Goal: Communication & Community: Participate in discussion

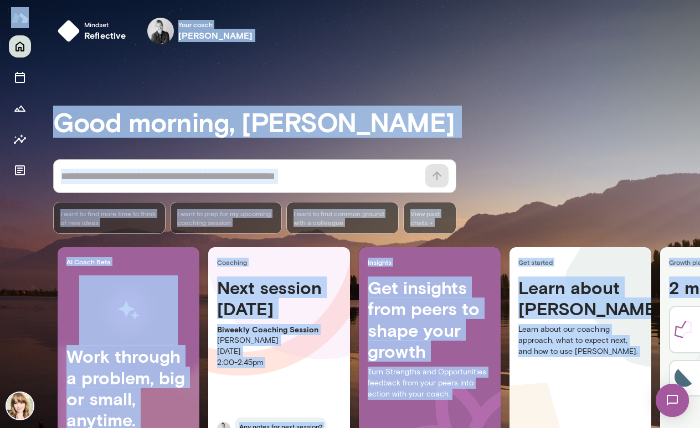
drag, startPoint x: 696, startPoint y: 111, endPoint x: 701, endPoint y: 180, distance: 69.4
click at [699, 0] on html "Mindset reflective Your coach [PERSON_NAME] Your coach Tré Good morning, [PERSO…" at bounding box center [350, 0] width 700 height 0
click at [614, 187] on div "* ​ ​ I want to find more time to think of new ideas I want to prep for my upco…" at bounding box center [376, 196] width 646 height 75
drag, startPoint x: 696, startPoint y: 194, endPoint x: 700, endPoint y: 262, distance: 67.6
click at [699, 0] on html "Mindset reflective Your coach [PERSON_NAME] Your coach Tré Good morning, [PERSO…" at bounding box center [350, 0] width 700 height 0
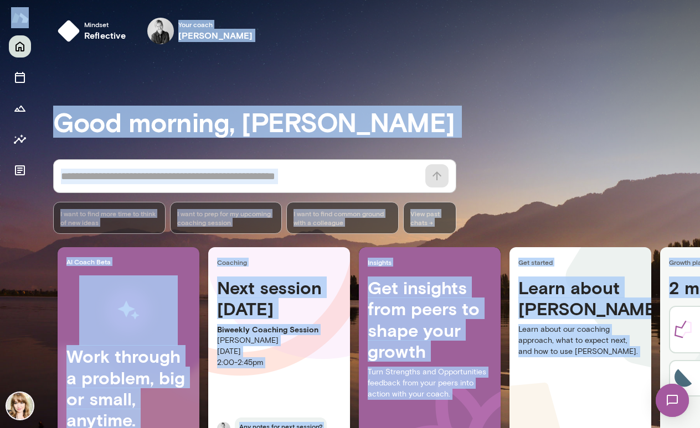
click at [416, 121] on h3 "Good morning, [PERSON_NAME]" at bounding box center [376, 121] width 646 height 31
drag, startPoint x: 696, startPoint y: 14, endPoint x: 684, endPoint y: 106, distance: 92.2
click at [684, 106] on div "Mindset reflective Your coach [PERSON_NAME] Your coach Tré Good morning, [PERSO…" at bounding box center [350, 214] width 700 height 428
click at [625, 78] on div "Good morning, [PERSON_NAME] * ​ ​ I want to find more time to think of new idea…" at bounding box center [376, 275] width 646 height 419
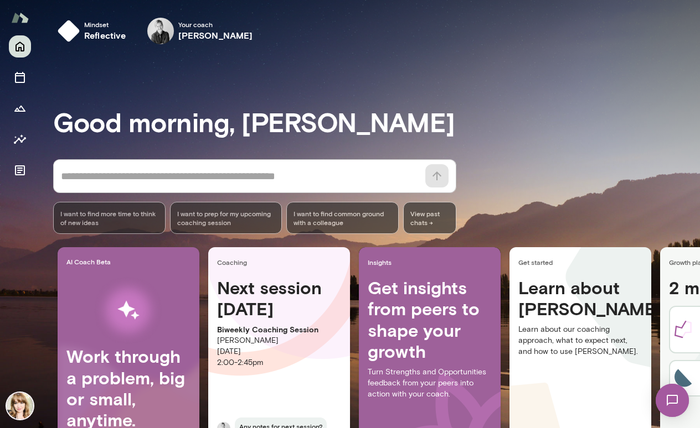
scroll to position [79, 0]
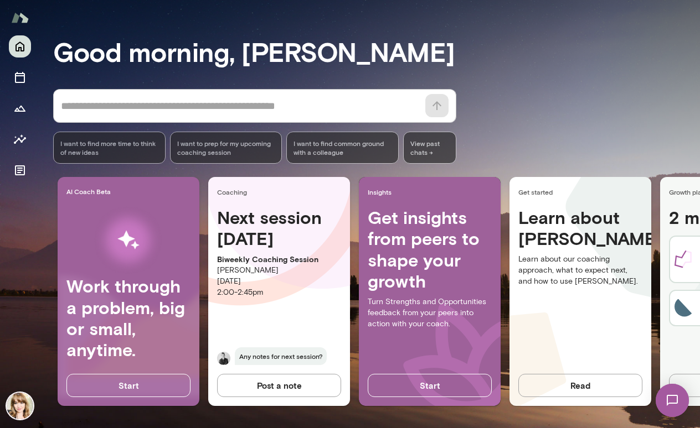
click at [297, 378] on button "Post a note" at bounding box center [279, 385] width 124 height 23
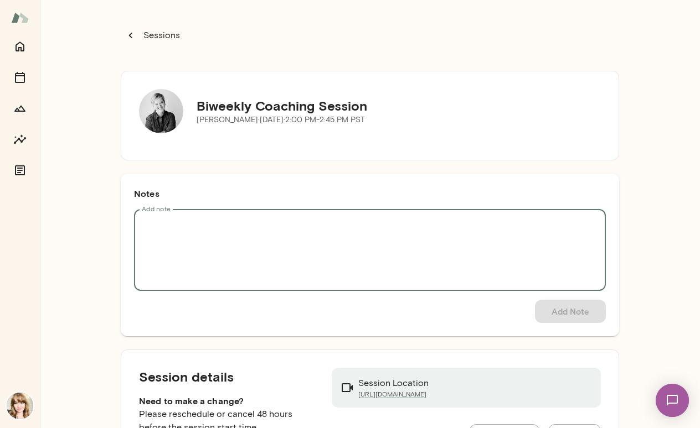
click at [291, 241] on textarea "Add note" at bounding box center [370, 251] width 456 height 64
